Goal: Task Accomplishment & Management: Use online tool/utility

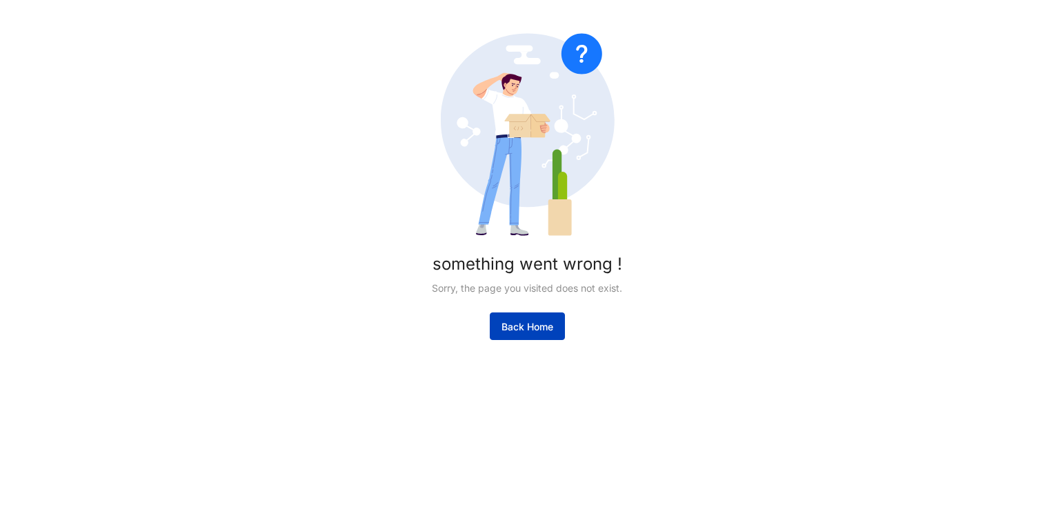
click at [546, 324] on span "Back Home" at bounding box center [527, 327] width 52 height 14
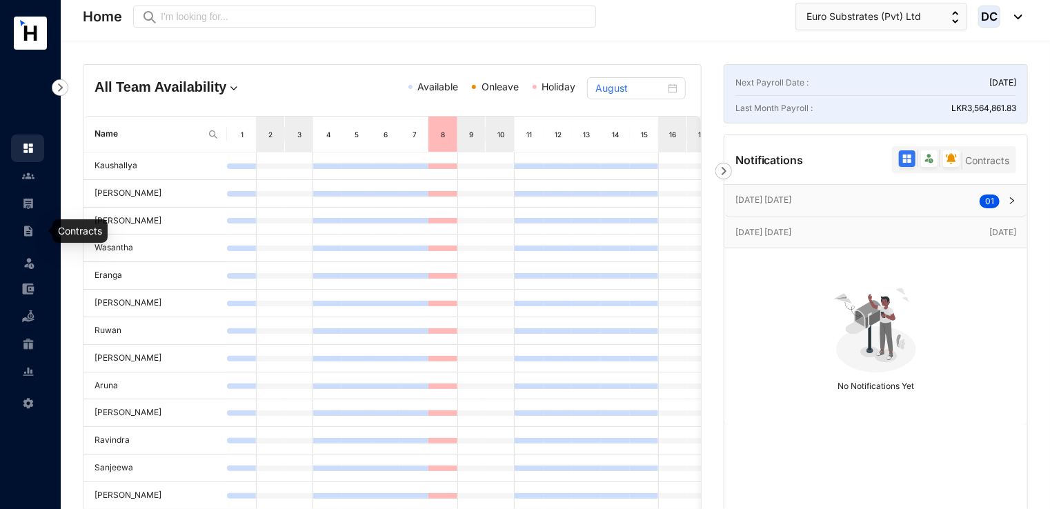
click at [28, 223] on div at bounding box center [28, 224] width 12 height 12
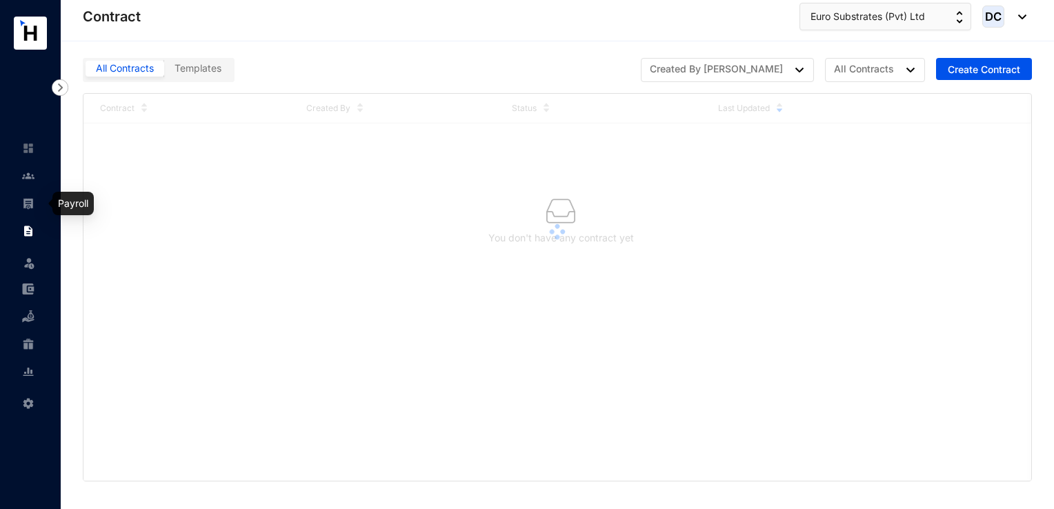
click at [34, 207] on img at bounding box center [28, 203] width 12 height 12
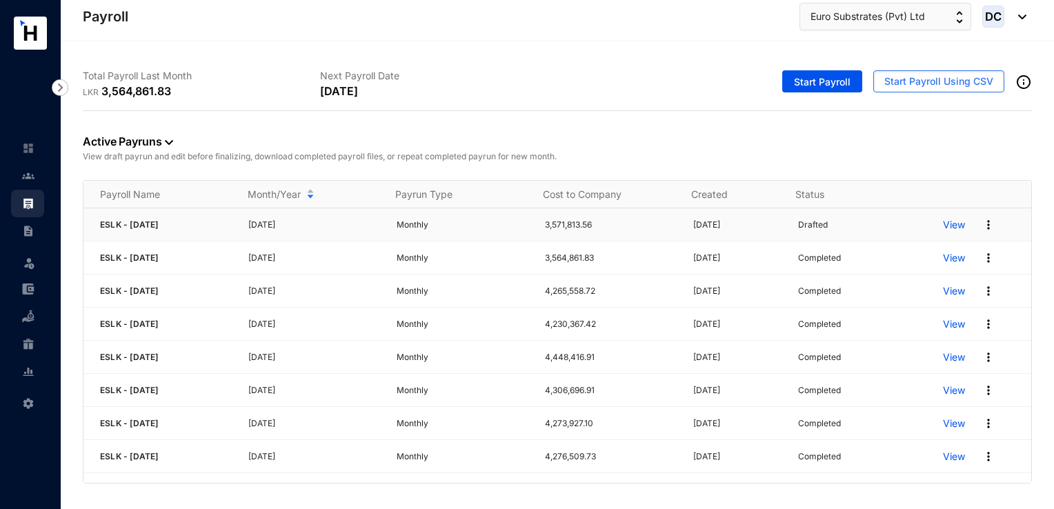
click at [981, 226] on img at bounding box center [988, 225] width 14 height 14
click at [883, 258] on p "Delete" at bounding box center [925, 252] width 97 height 23
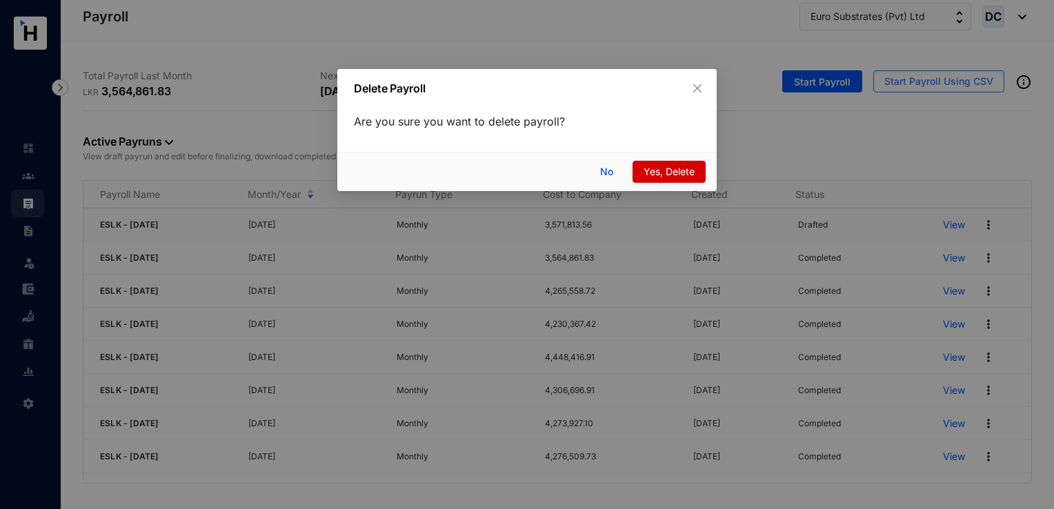
click at [662, 172] on span "Yes, Delete" at bounding box center [668, 171] width 51 height 15
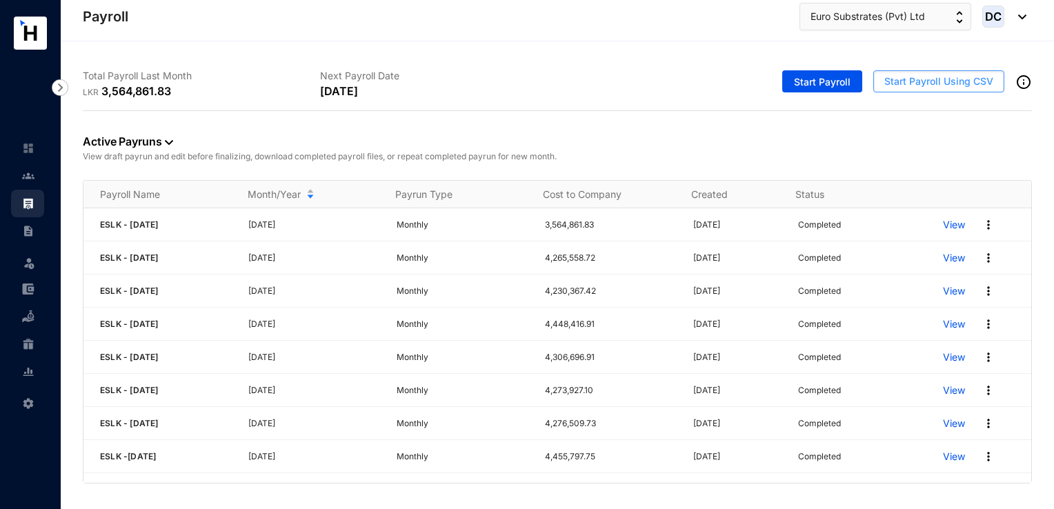
click at [915, 81] on span "Start Payroll Using CSV" at bounding box center [938, 81] width 109 height 14
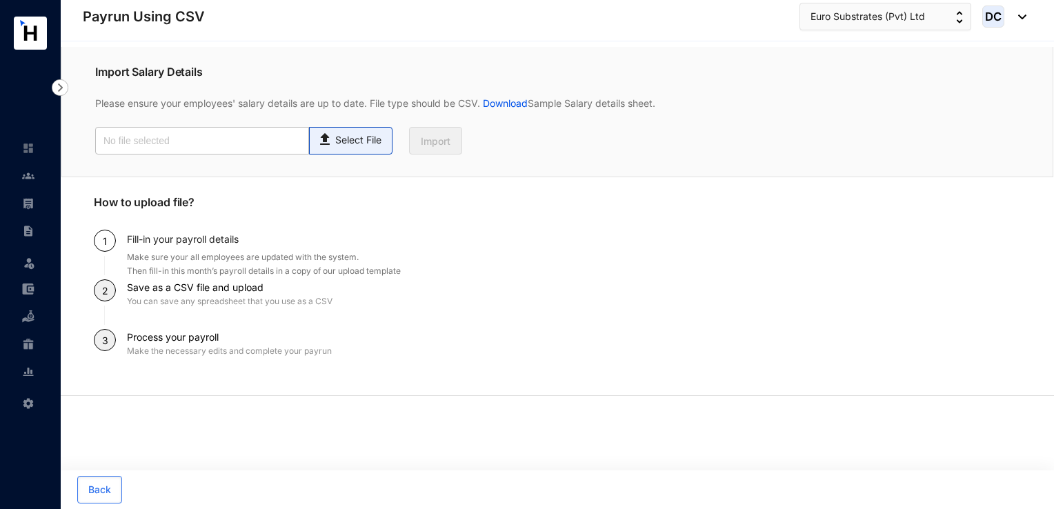
click at [344, 139] on p "Select File" at bounding box center [358, 140] width 46 height 14
click at [0, 0] on input "Select File" at bounding box center [0, 0] width 0 height 0
type input "Payroll Uploaded File- ESLK- [DATE].csv"
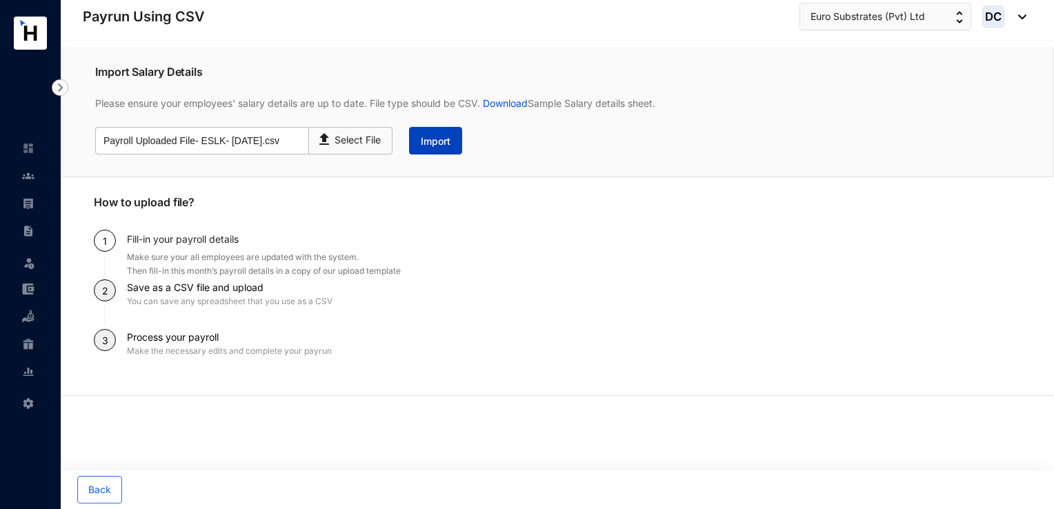
click at [439, 145] on span "Import" at bounding box center [436, 141] width 30 height 14
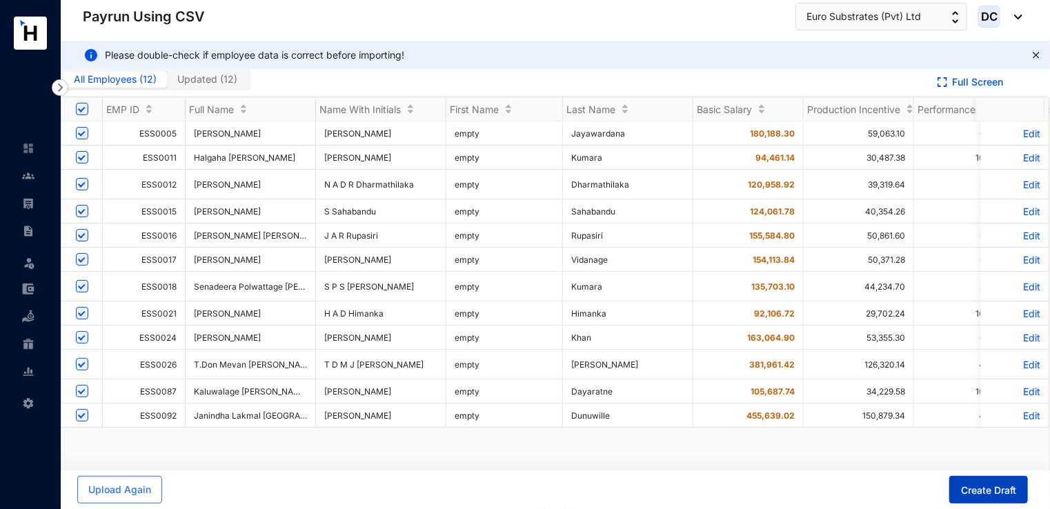
click at [977, 490] on span "Create Draft" at bounding box center [988, 490] width 55 height 14
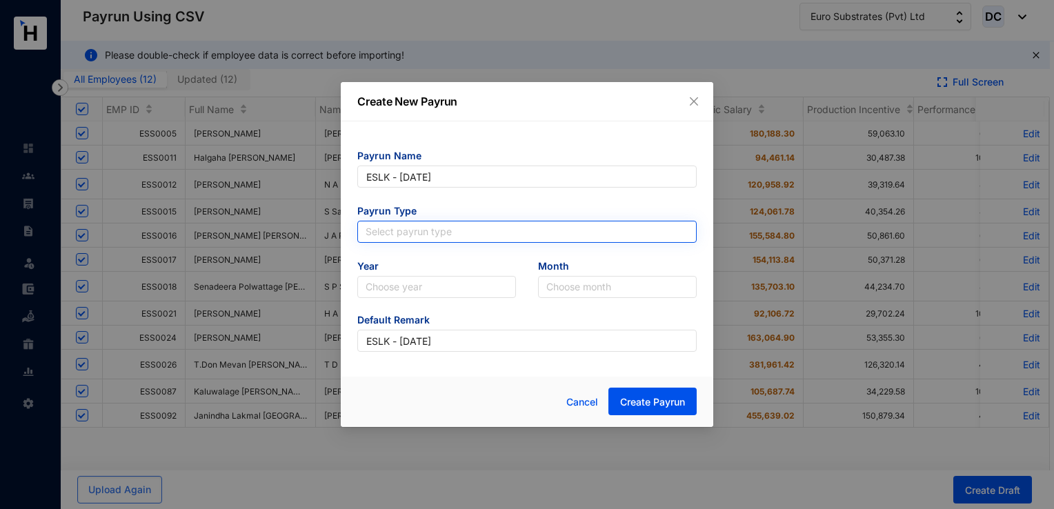
click at [448, 227] on input "search" at bounding box center [527, 231] width 323 height 21
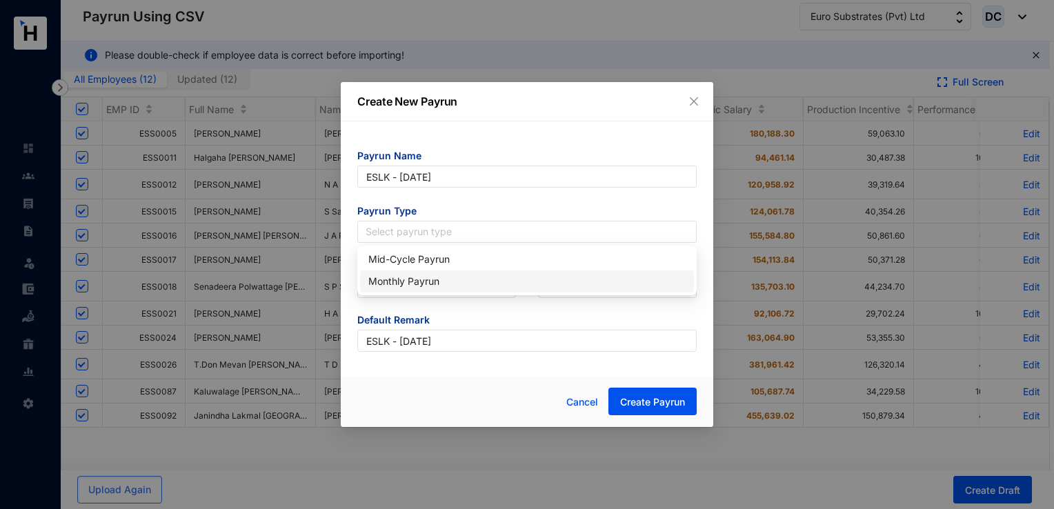
click at [426, 283] on div "Monthly Payrun" at bounding box center [526, 281] width 317 height 15
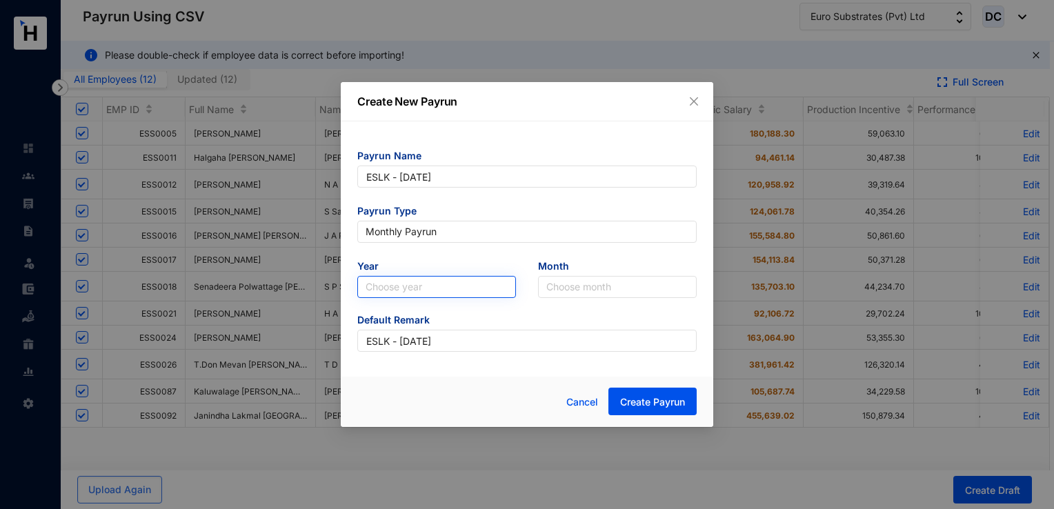
click at [422, 286] on input "search" at bounding box center [437, 287] width 142 height 21
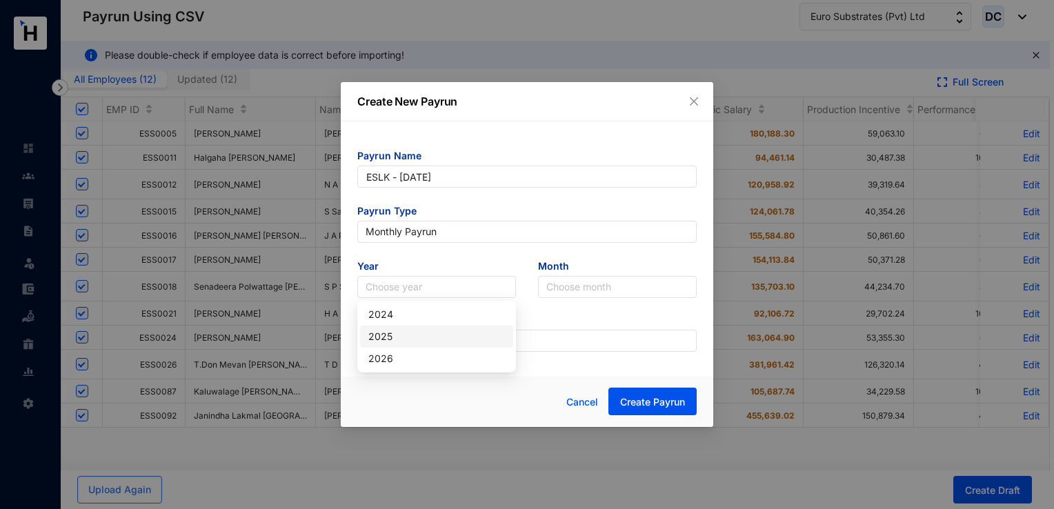
click at [397, 332] on div "2025" at bounding box center [436, 336] width 137 height 15
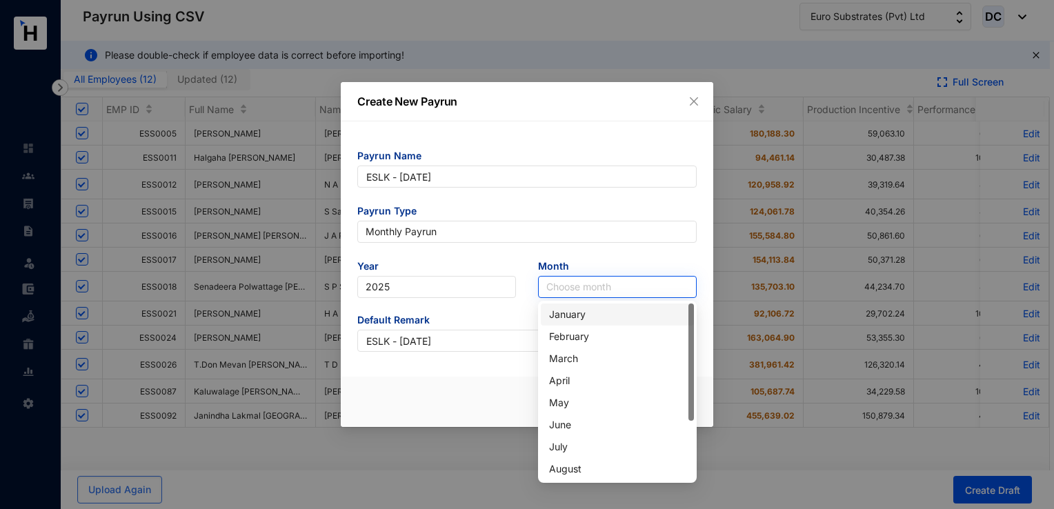
click at [582, 288] on input "search" at bounding box center [617, 287] width 142 height 21
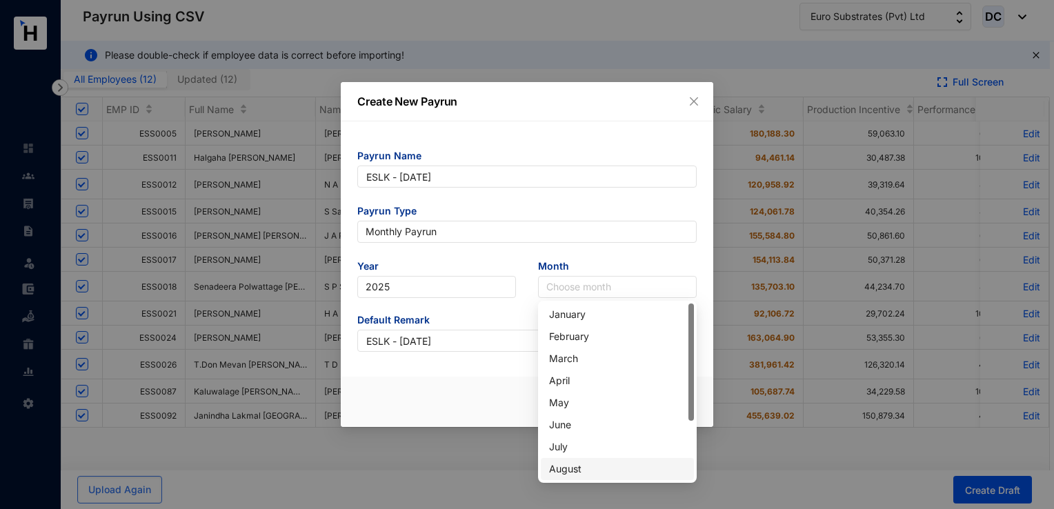
click at [599, 476] on div "August" at bounding box center [617, 468] width 137 height 15
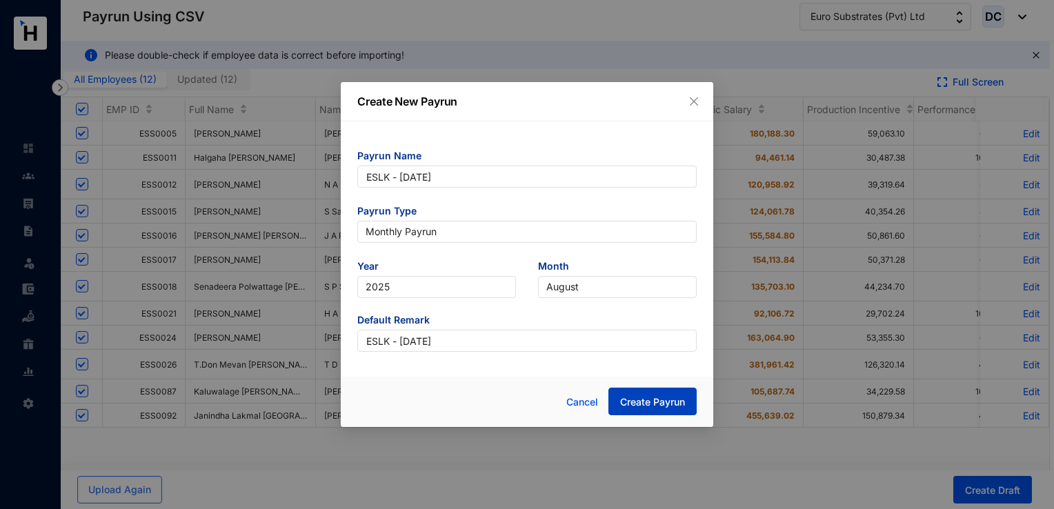
click at [643, 406] on span "Create Payrun" at bounding box center [652, 402] width 65 height 14
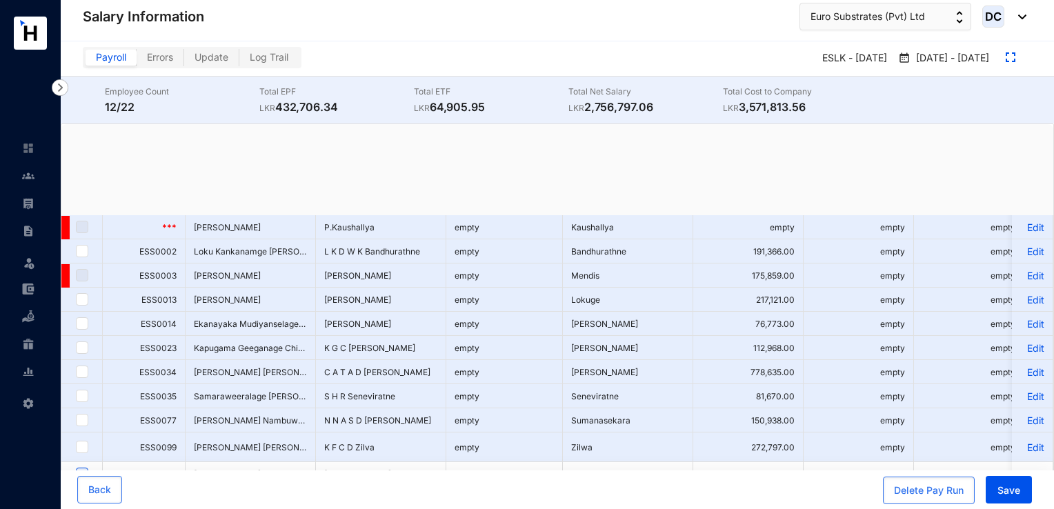
checkbox input "true"
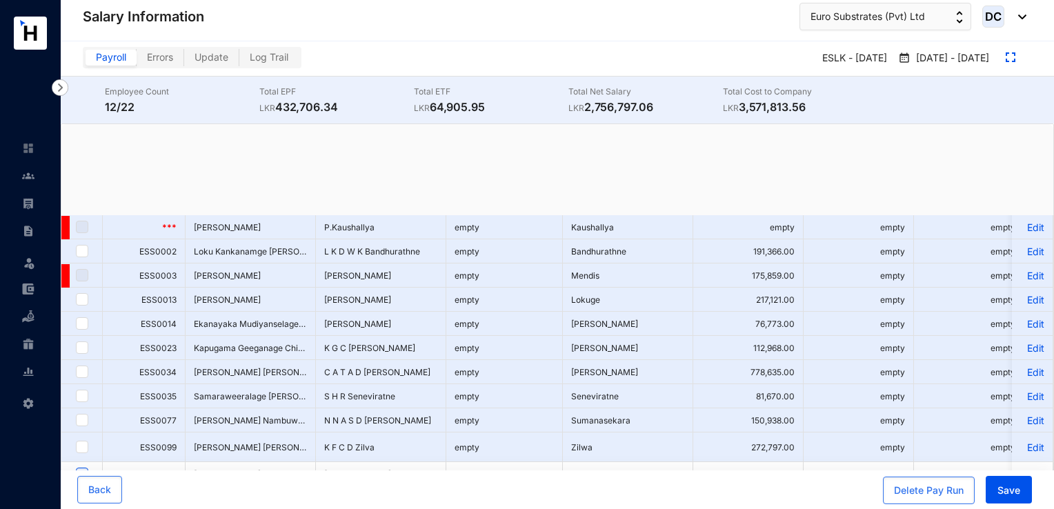
checkbox input "true"
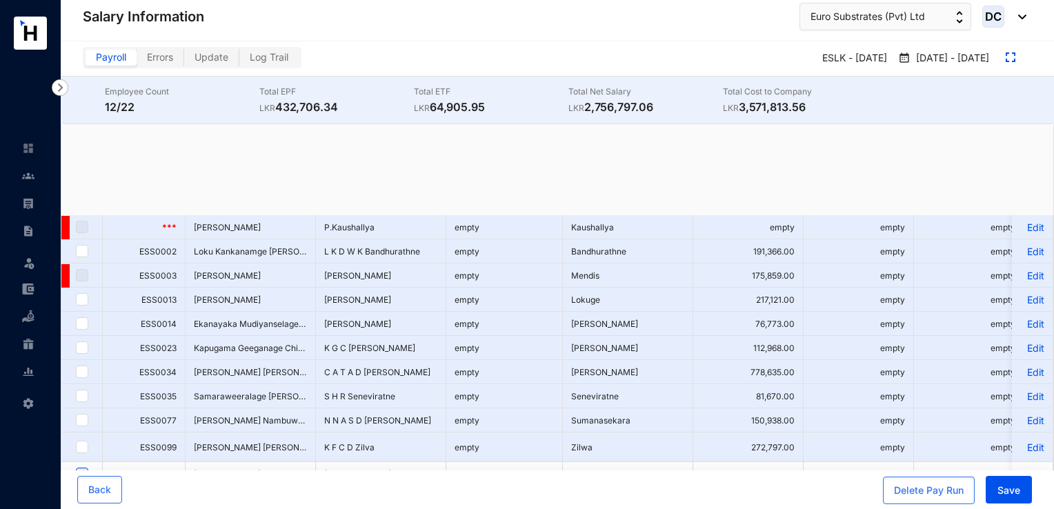
checkbox input "true"
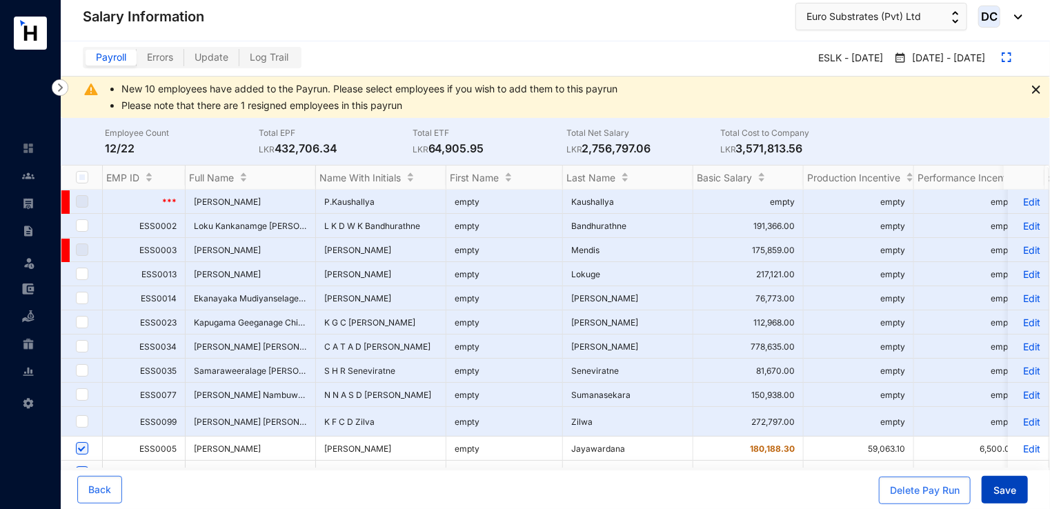
click at [1010, 496] on span "Save" at bounding box center [1004, 490] width 23 height 14
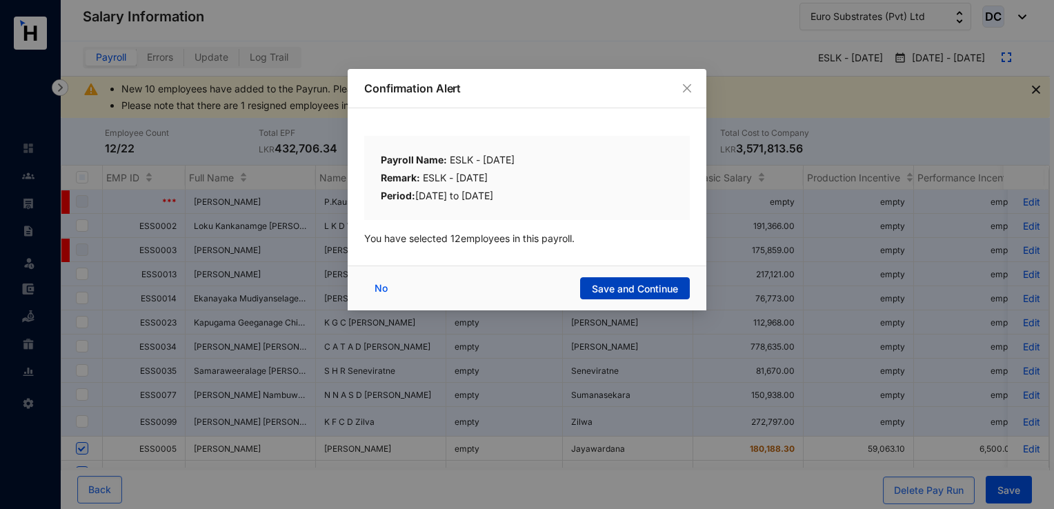
click at [631, 292] on span "Save and Continue" at bounding box center [635, 289] width 86 height 14
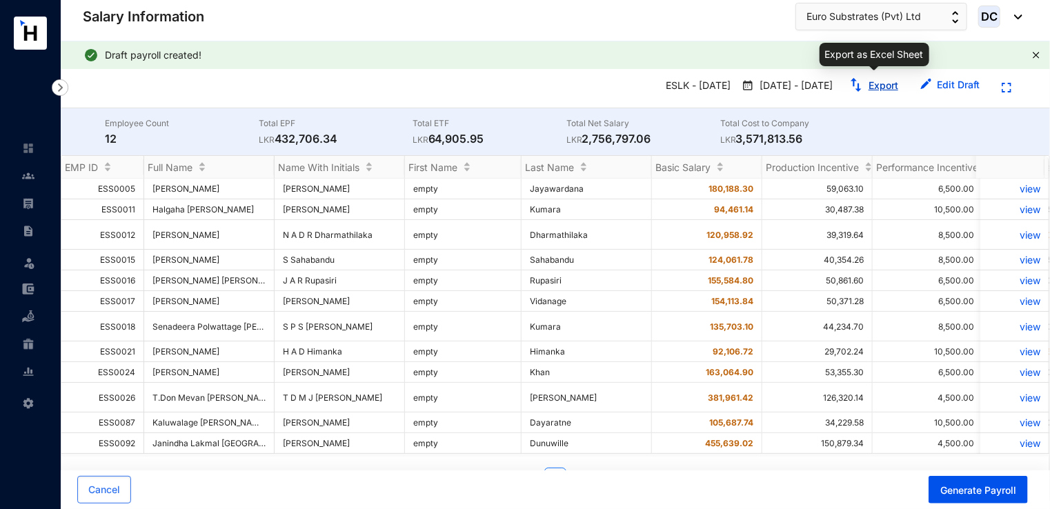
click at [881, 88] on link "Export" at bounding box center [883, 85] width 30 height 12
